Goal: Task Accomplishment & Management: Use online tool/utility

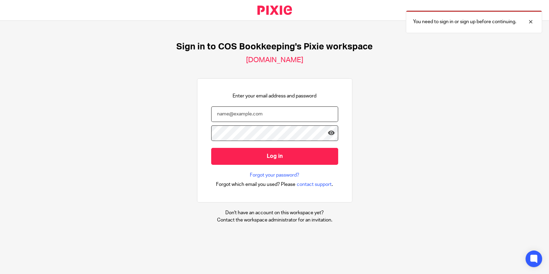
click at [278, 111] on input "email" at bounding box center [274, 114] width 127 height 16
type input "karen@cosbookkeeping.co.uk"
click at [211, 148] on input "Log in" at bounding box center [274, 156] width 127 height 17
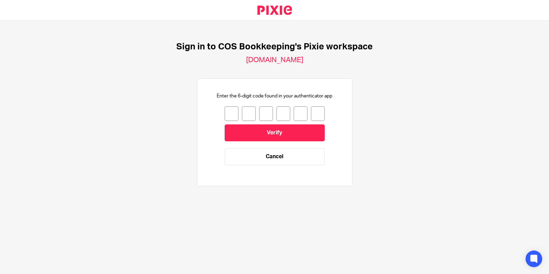
click at [225, 111] on input "number" at bounding box center [232, 113] width 14 height 14
type input "8"
type input "5"
type input "6"
type input "0"
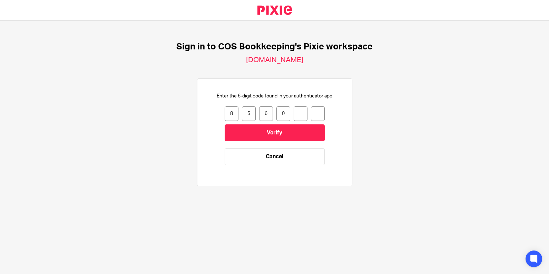
type input "1"
type input "8"
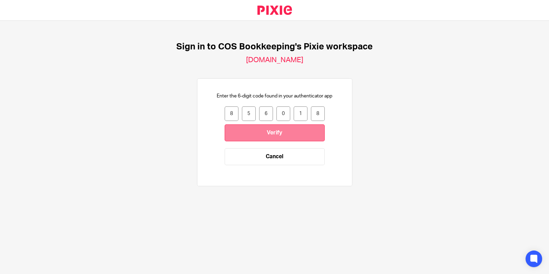
click at [251, 133] on input "Verify" at bounding box center [275, 132] width 100 height 17
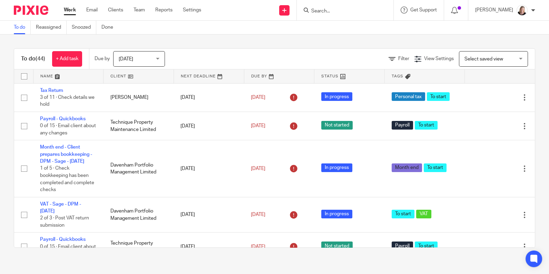
click at [321, 11] on input "Search" at bounding box center [342, 11] width 62 height 6
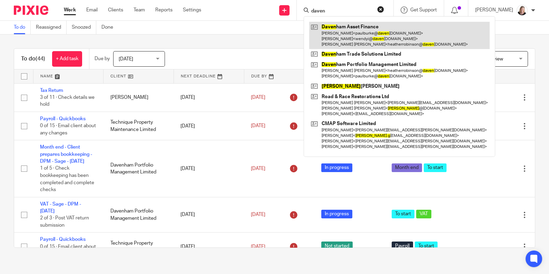
type input "daven"
click at [347, 32] on link at bounding box center [399, 35] width 181 height 27
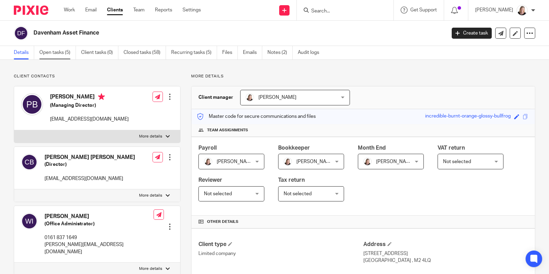
click at [57, 50] on link "Open tasks (5)" at bounding box center [57, 52] width 37 height 13
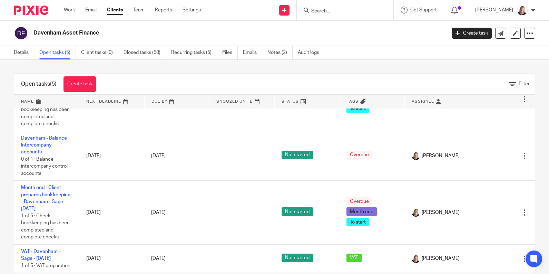
scroll to position [112, 0]
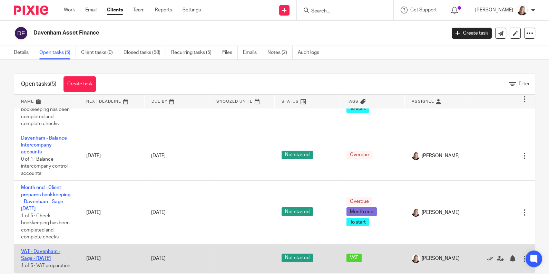
click at [47, 252] on link "VAT - Davenham - Sage - [DATE]" at bounding box center [40, 255] width 39 height 12
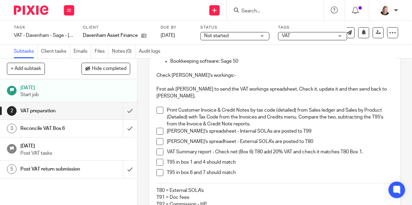
scroll to position [69, 0]
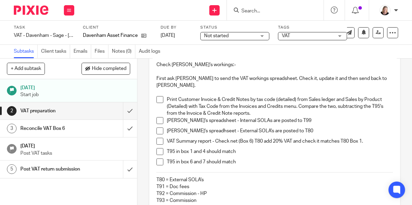
click at [157, 96] on span at bounding box center [159, 99] width 7 height 7
drag, startPoint x: 157, startPoint y: 124, endPoint x: 157, endPoint y: 119, distance: 5.5
click at [157, 128] on span at bounding box center [159, 131] width 7 height 7
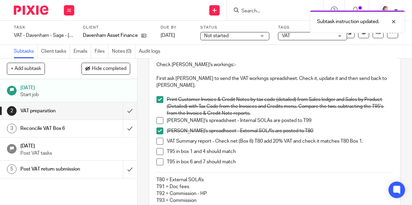
click at [157, 117] on span at bounding box center [159, 120] width 7 height 7
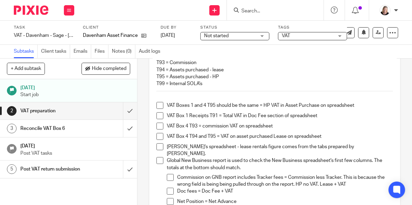
scroll to position [242, 0]
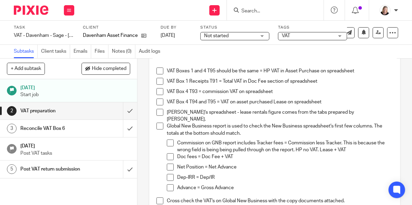
click at [168, 140] on span at bounding box center [170, 143] width 7 height 7
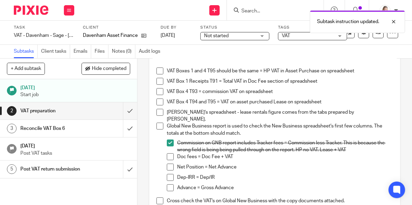
click at [168, 154] on span at bounding box center [170, 157] width 7 height 7
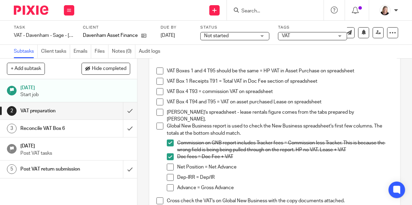
click at [167, 164] on span at bounding box center [170, 167] width 7 height 7
click at [168, 174] on span at bounding box center [170, 177] width 7 height 7
click at [168, 185] on span at bounding box center [170, 188] width 7 height 7
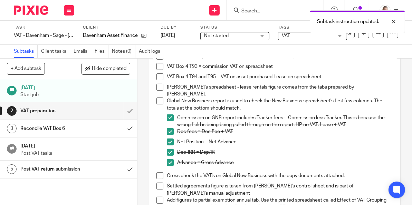
scroll to position [276, 0]
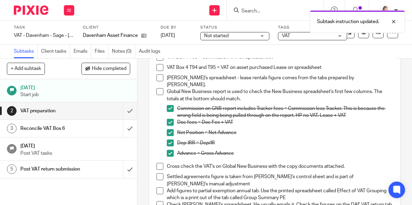
click at [157, 163] on span at bounding box center [159, 166] width 7 height 7
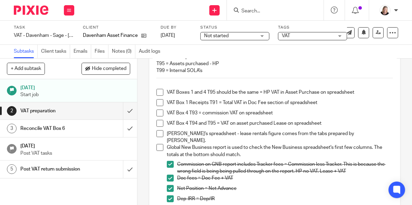
scroll to position [207, 0]
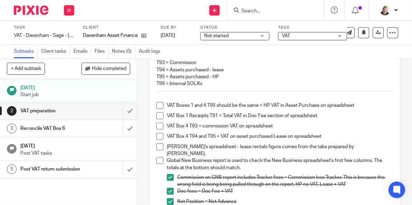
click at [156, 157] on span at bounding box center [159, 160] width 7 height 7
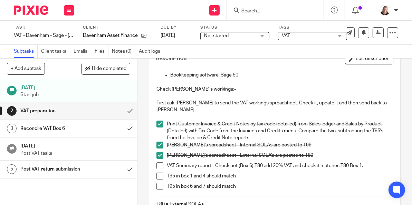
scroll to position [35, 0]
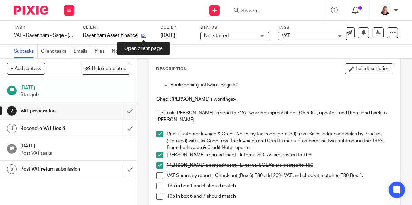
click at [143, 36] on icon at bounding box center [143, 35] width 5 height 5
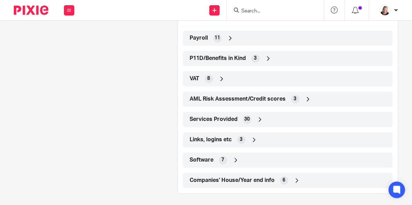
scroll to position [339, 0]
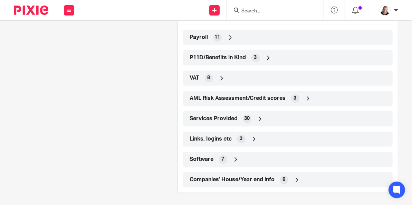
click at [252, 139] on icon at bounding box center [254, 139] width 7 height 7
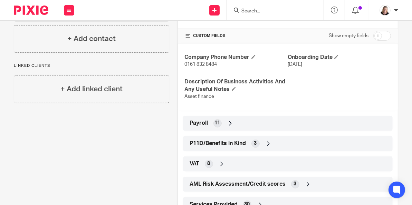
scroll to position [184, 0]
